Goal: Check status: Check status

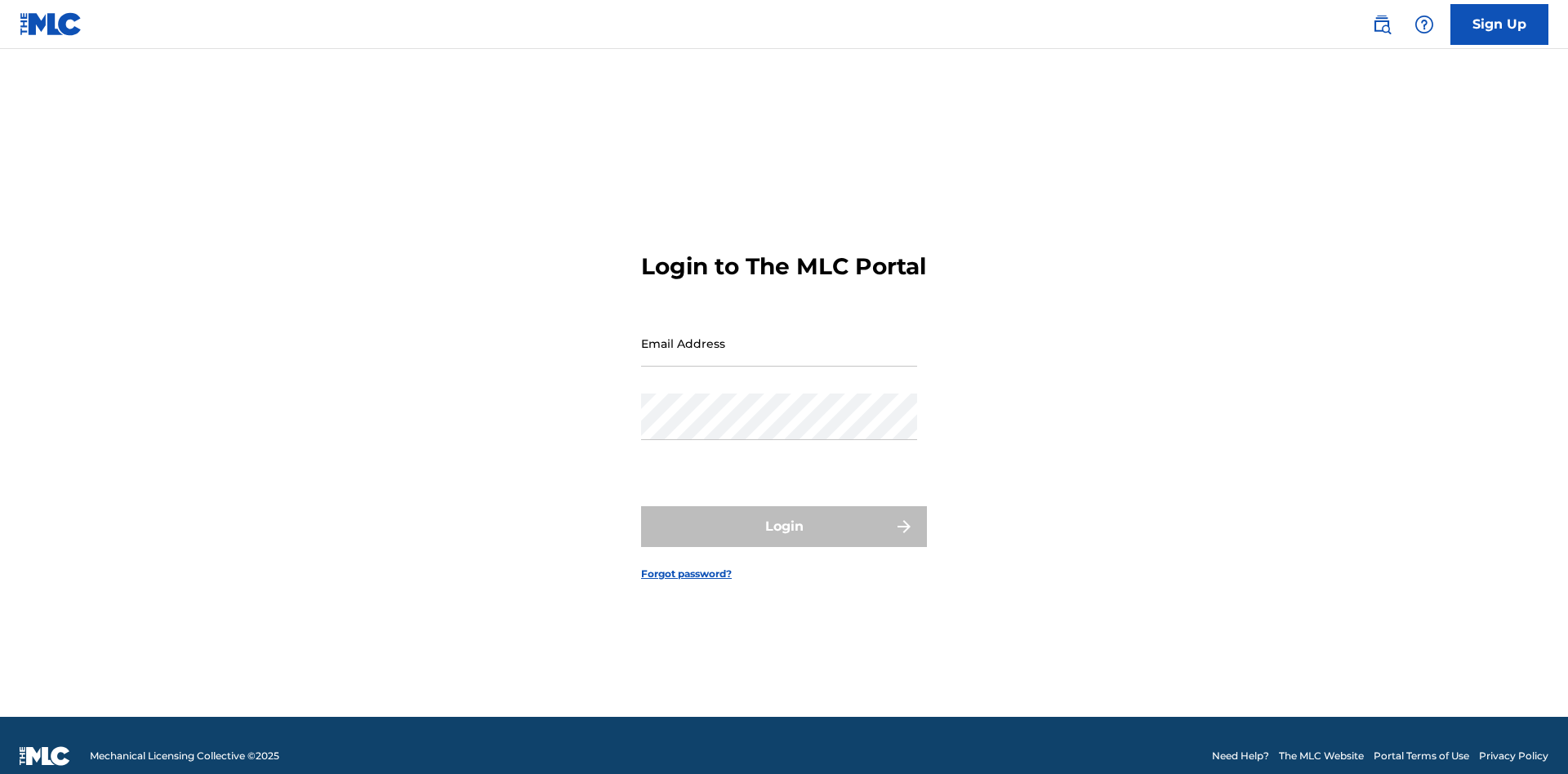
click at [779, 335] on input "Email Address" at bounding box center [778, 343] width 276 height 47
type input "[EMAIL_ADDRESS][DOMAIN_NAME]"
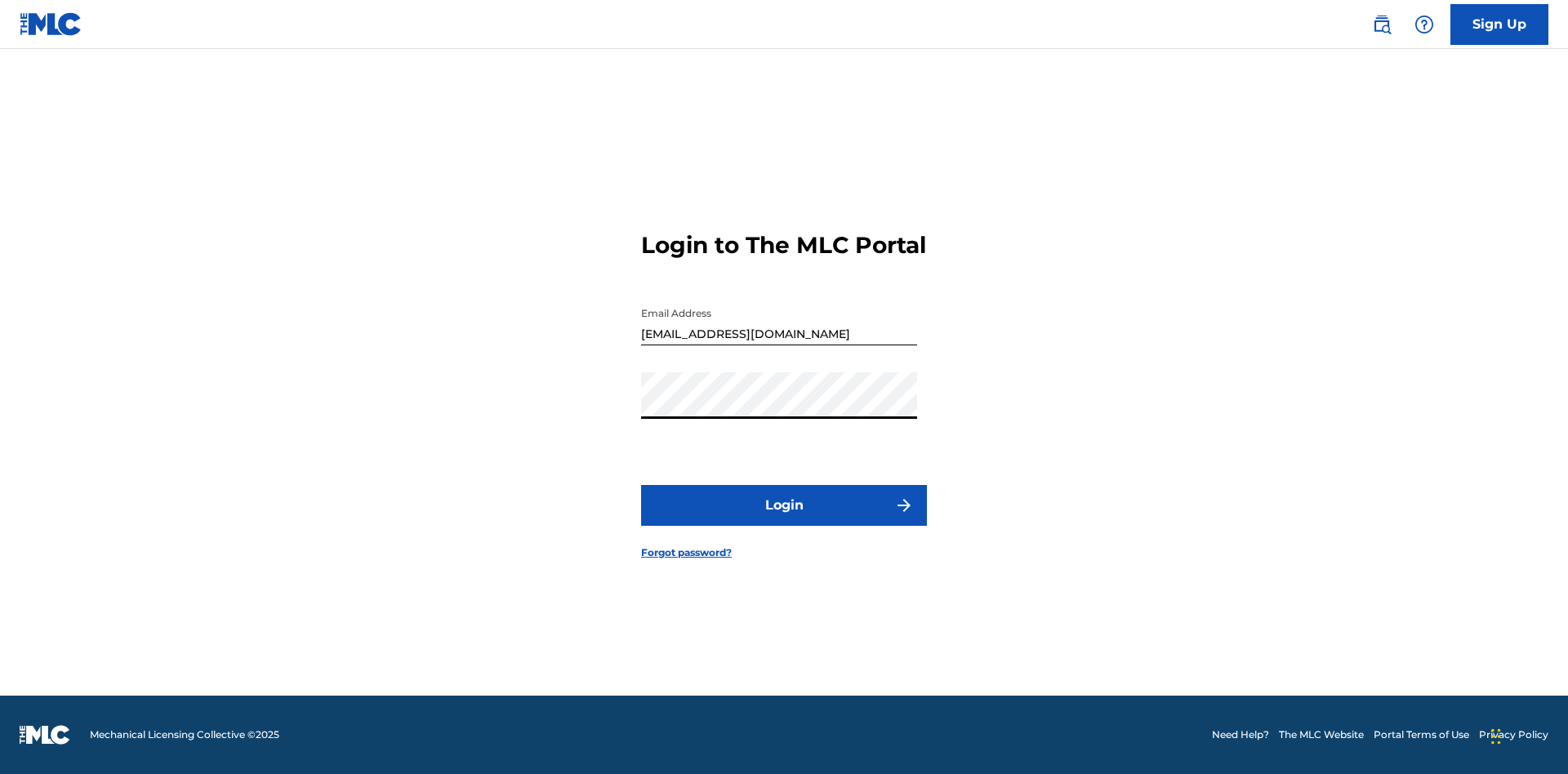
scroll to position [21, 0]
click at [784, 519] on button "Login" at bounding box center [784, 505] width 286 height 41
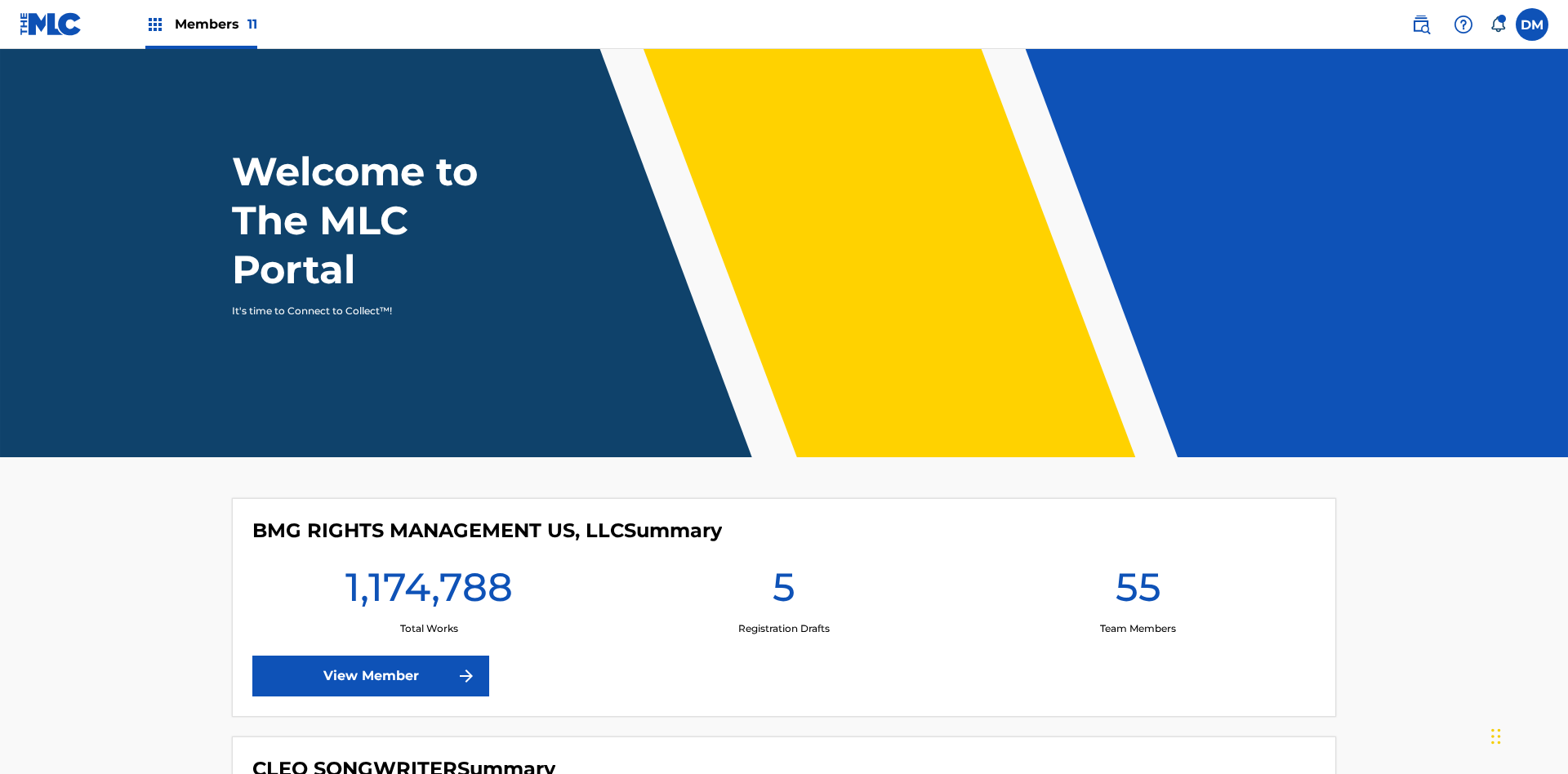
click at [201, 24] on span "Members 11" at bounding box center [215, 24] width 83 height 19
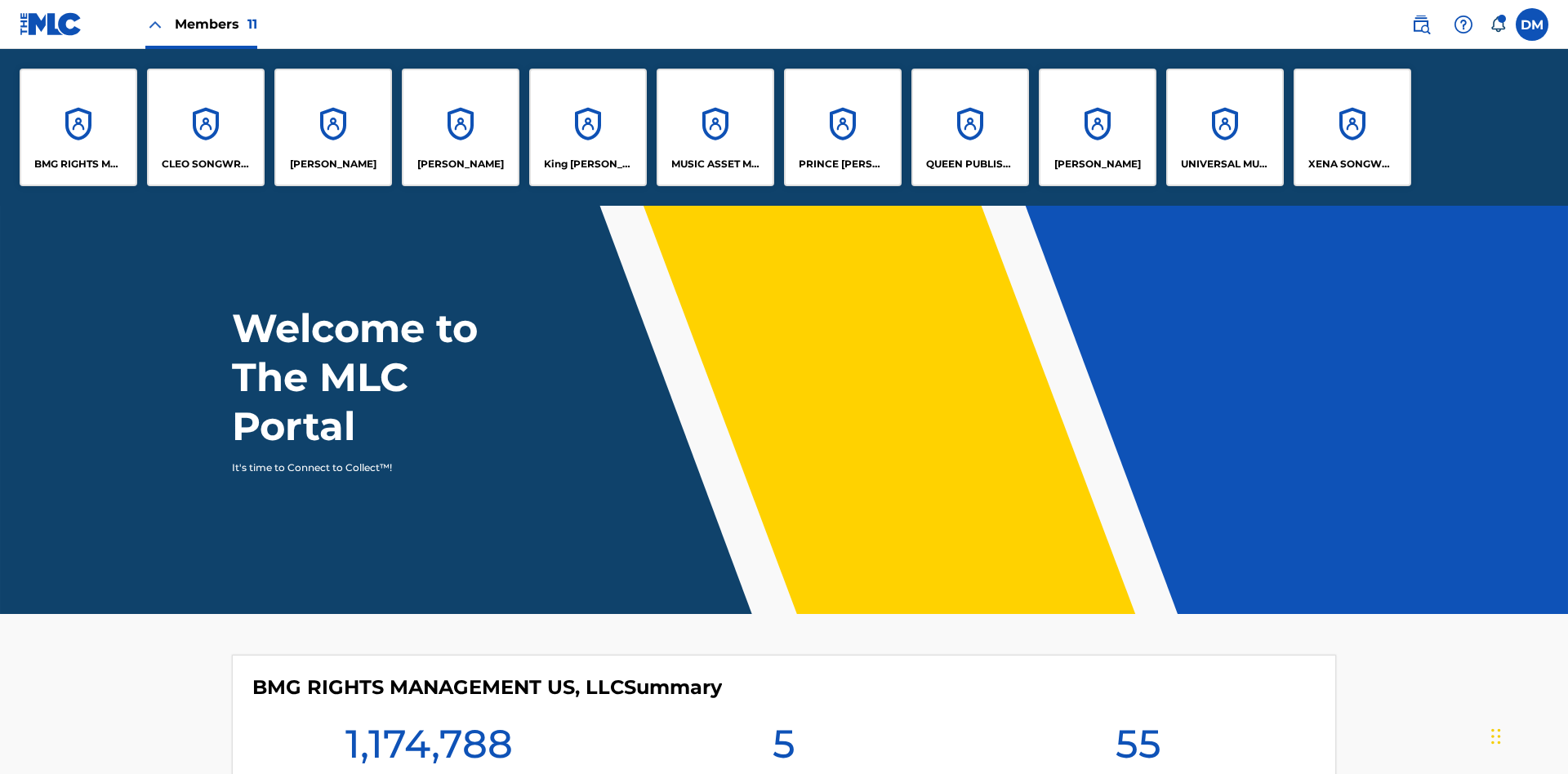
click at [1224, 164] on p "UNIVERSAL MUSIC PUB GROUP" at bounding box center [1225, 163] width 89 height 14
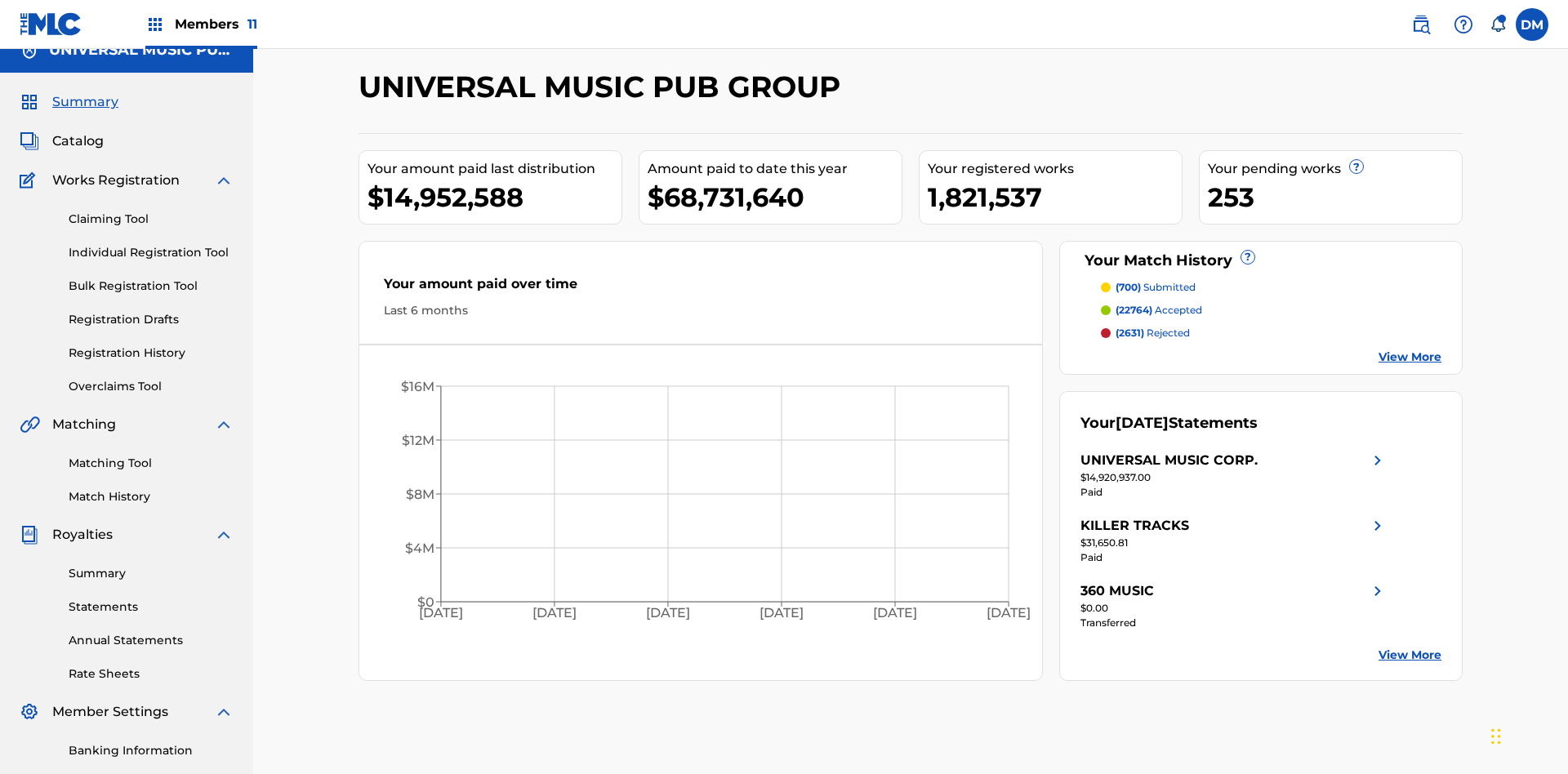
click at [151, 565] on link "Summary" at bounding box center [151, 573] width 165 height 17
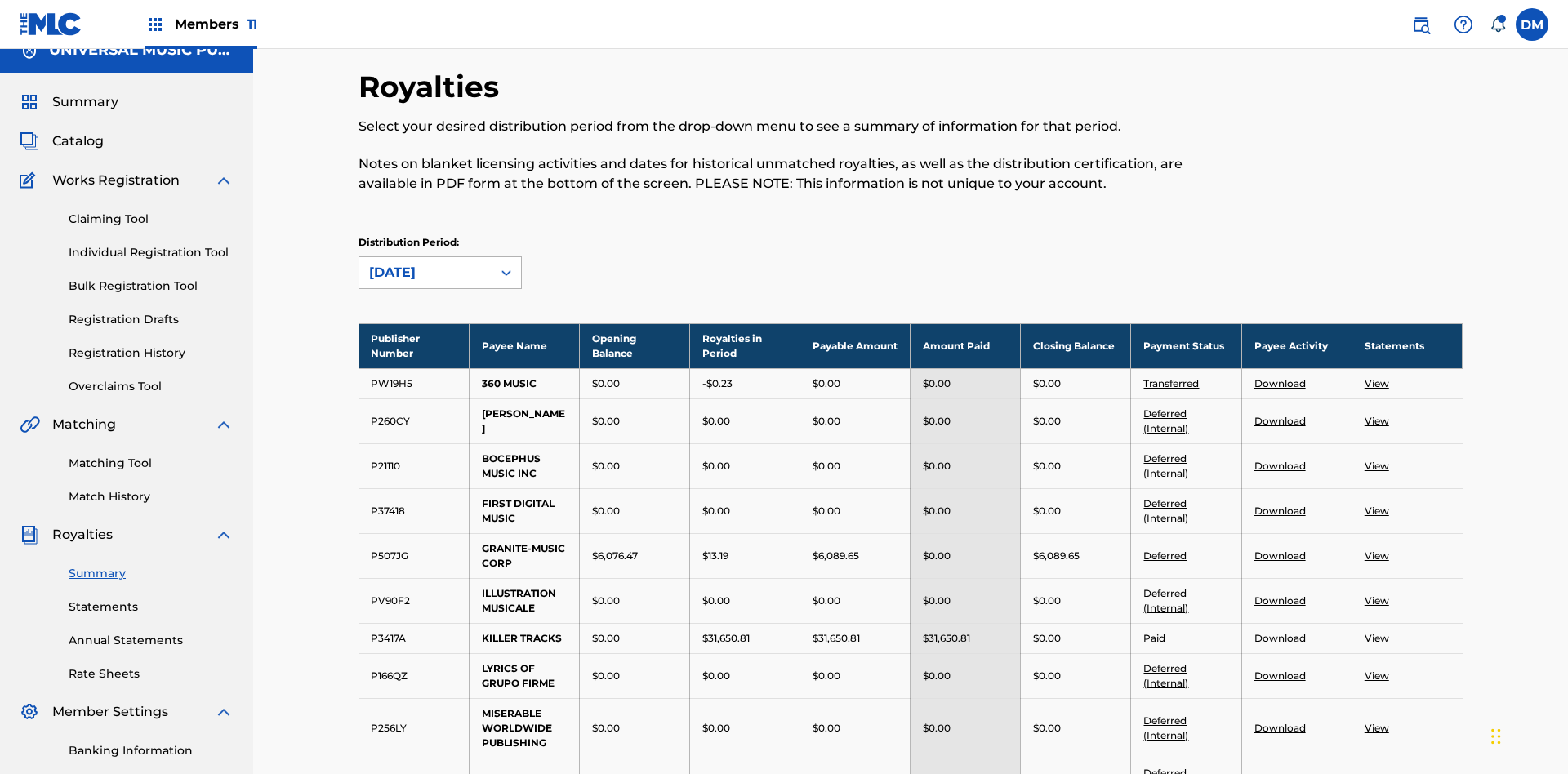
click at [425, 263] on div "[DATE]" at bounding box center [425, 272] width 112 height 20
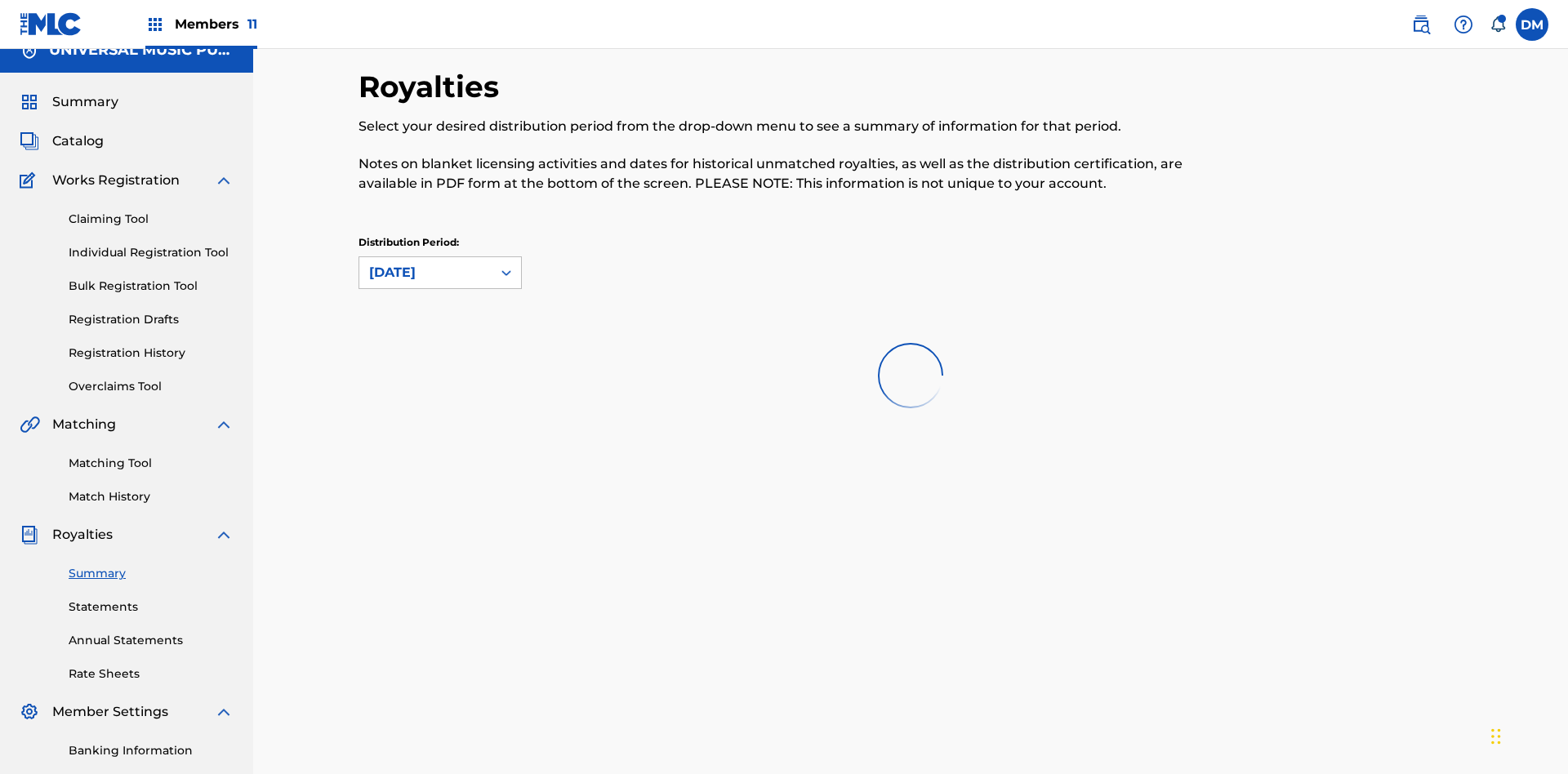
click at [425, 263] on div "[DATE]" at bounding box center [425, 272] width 112 height 20
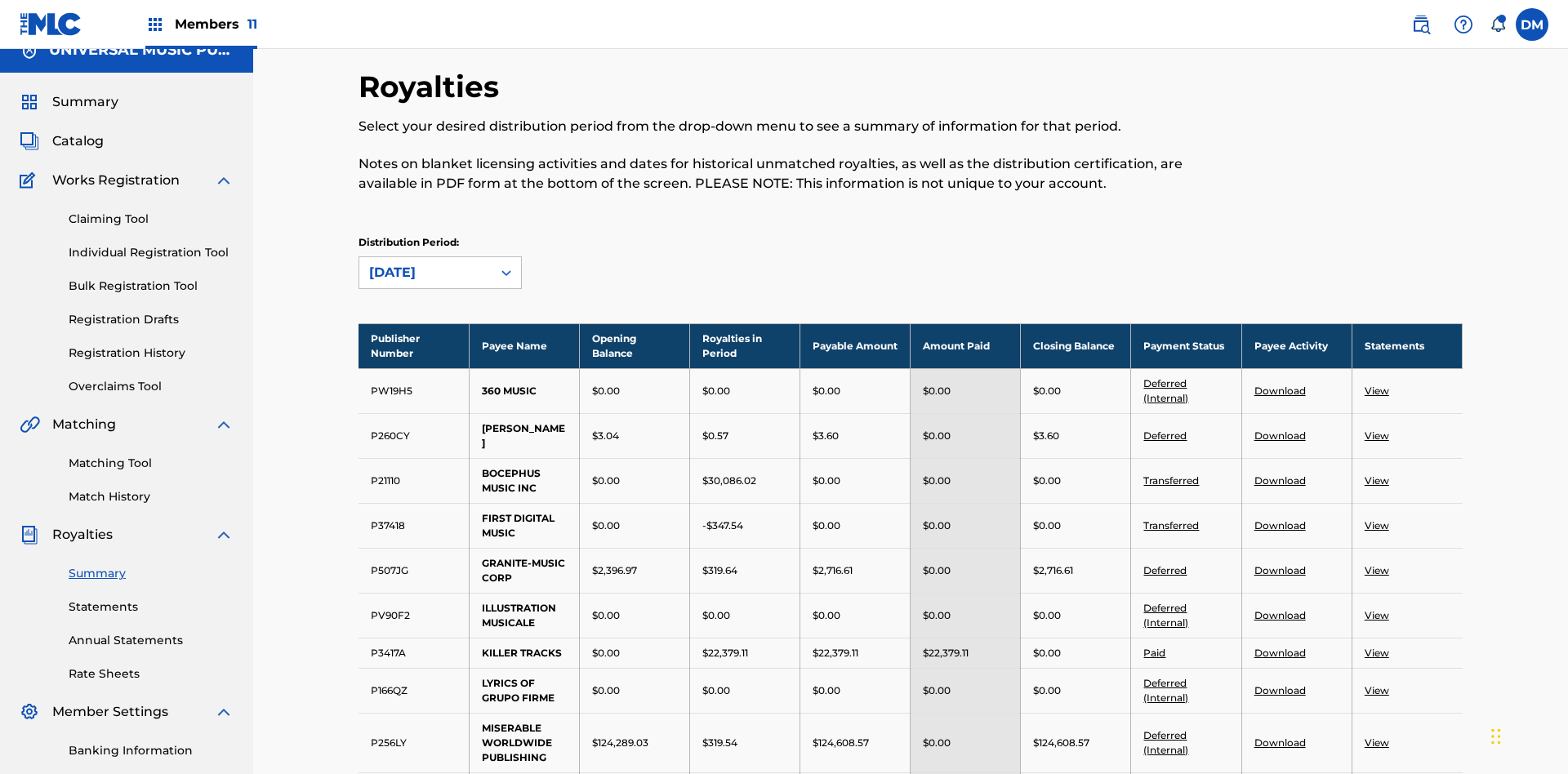
click at [425, 263] on div "[DATE]" at bounding box center [425, 272] width 112 height 20
